Goal: Entertainment & Leisure: Consume media (video, audio)

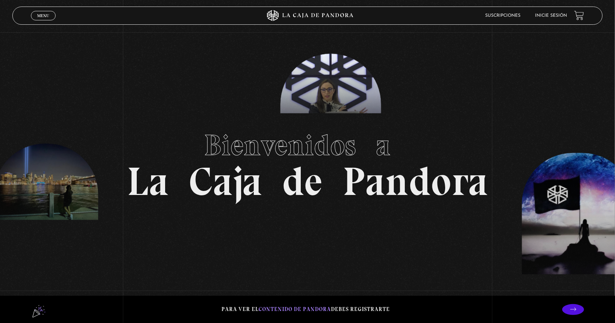
click at [553, 15] on link "Inicie sesión" at bounding box center [551, 15] width 32 height 4
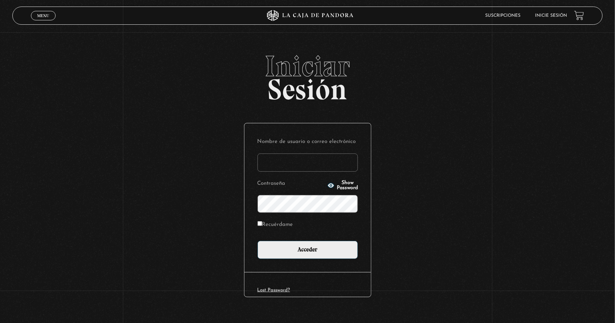
click at [342, 170] on input "Nombre de usuario o correo electrónico" at bounding box center [308, 163] width 100 height 18
type input "sharonbh24"
click at [258, 241] on input "Acceder" at bounding box center [308, 250] width 100 height 18
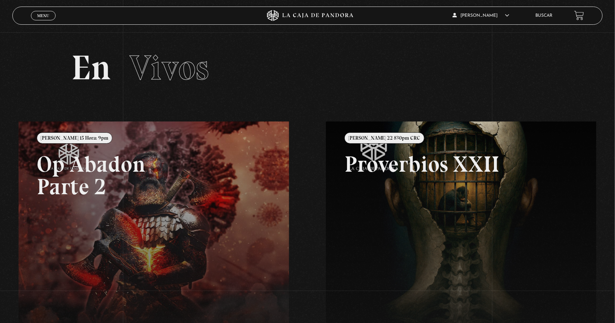
click at [43, 23] on div "Menu Cerrar" at bounding box center [123, 15] width 184 height 17
click at [45, 21] on div "Menu Cerrar" at bounding box center [123, 15] width 184 height 17
click at [46, 17] on span "Menu" at bounding box center [43, 15] width 12 height 4
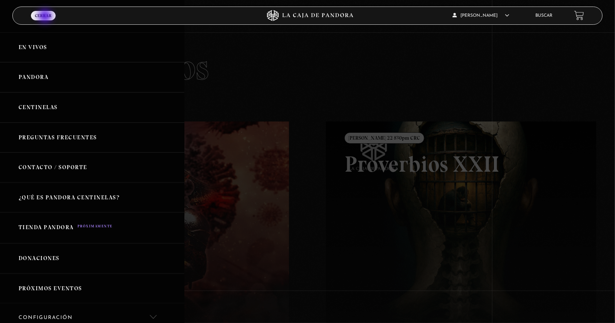
click at [103, 75] on link "Pandora" at bounding box center [92, 77] width 184 height 30
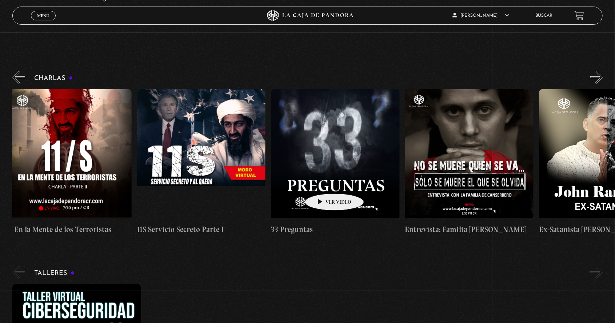
scroll to position [0, 45]
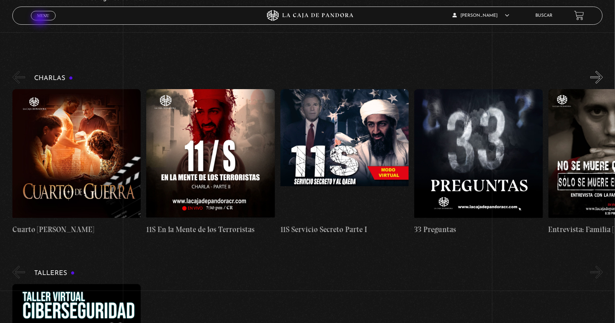
click at [41, 20] on link "Menu Cerrar" at bounding box center [43, 15] width 25 height 9
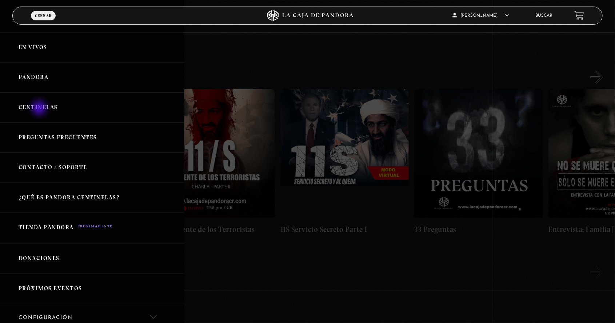
click at [40, 109] on link "Centinelas" at bounding box center [92, 107] width 184 height 30
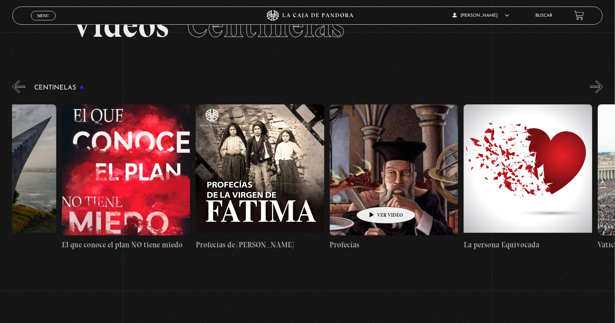
scroll to position [0, 10405]
click at [267, 160] on figure at bounding box center [260, 169] width 128 height 131
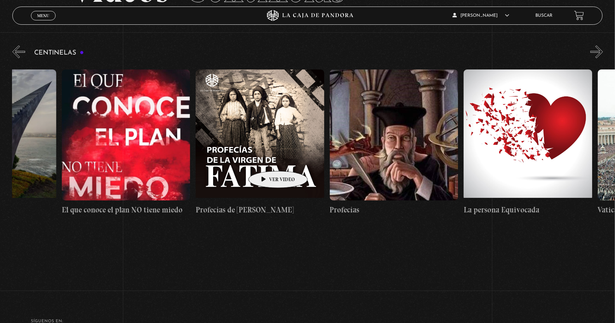
scroll to position [0, 10454]
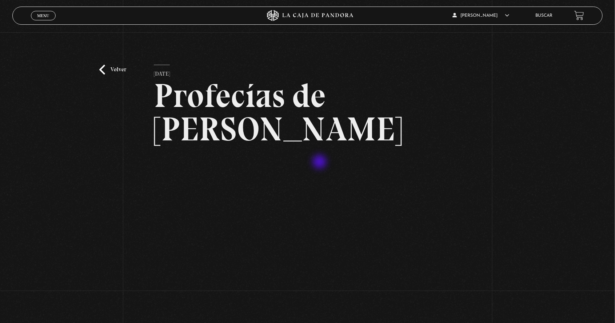
click at [320, 163] on article "4 noviembre, 2021 Profecías de Virgen de Fátima WhatsApp Twitter Messenger Email" at bounding box center [307, 210] width 307 height 291
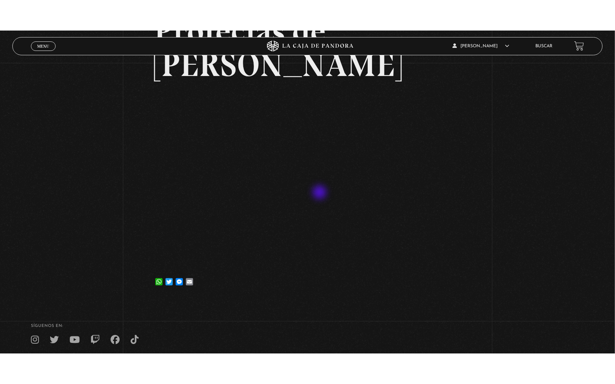
scroll to position [96, 0]
